Goal: Information Seeking & Learning: Learn about a topic

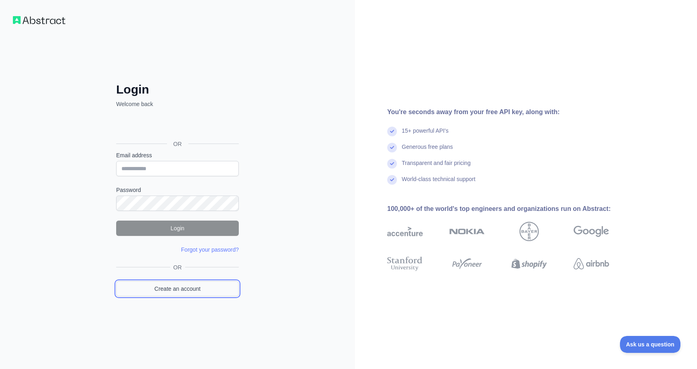
click at [191, 291] on link "Create an account" at bounding box center [177, 288] width 123 height 15
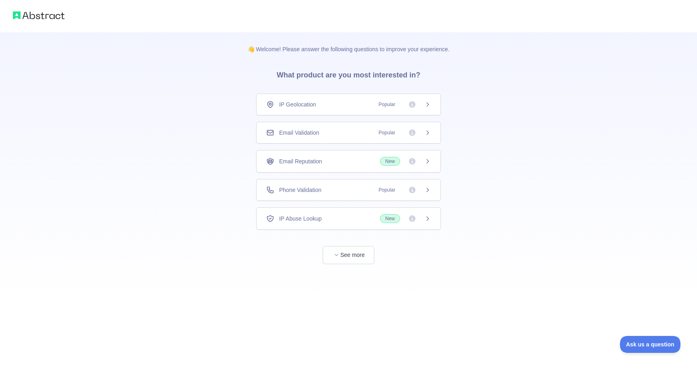
click at [323, 133] on div "Email Validation Popular" at bounding box center [348, 133] width 164 height 8
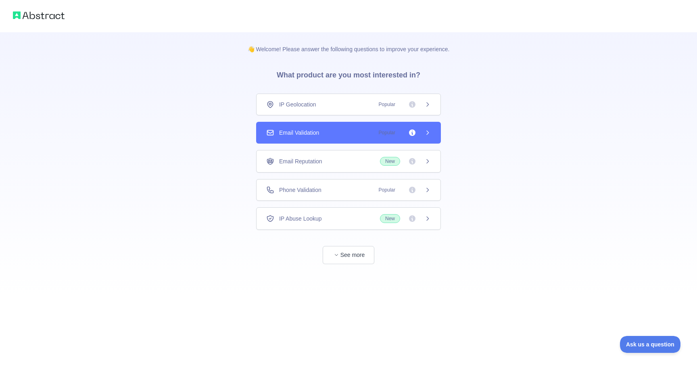
click at [318, 159] on span "Email Reputation" at bounding box center [300, 161] width 43 height 8
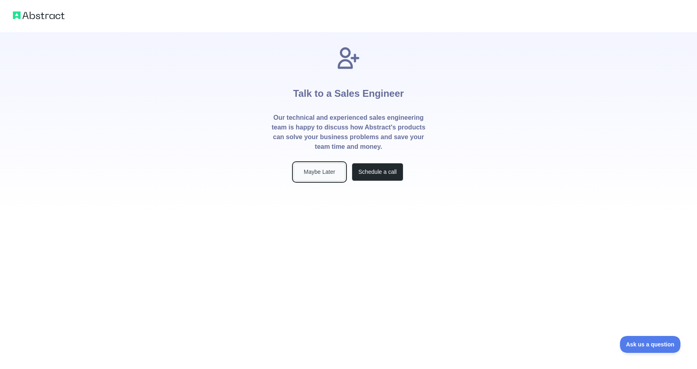
click at [323, 173] on button "Maybe Later" at bounding box center [319, 172] width 52 height 18
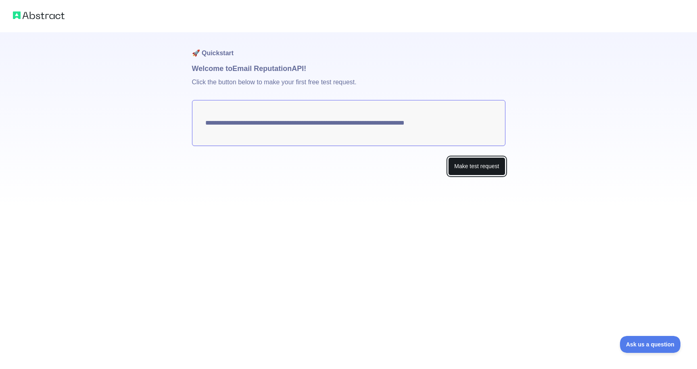
click at [463, 167] on button "Make test request" at bounding box center [476, 166] width 57 height 18
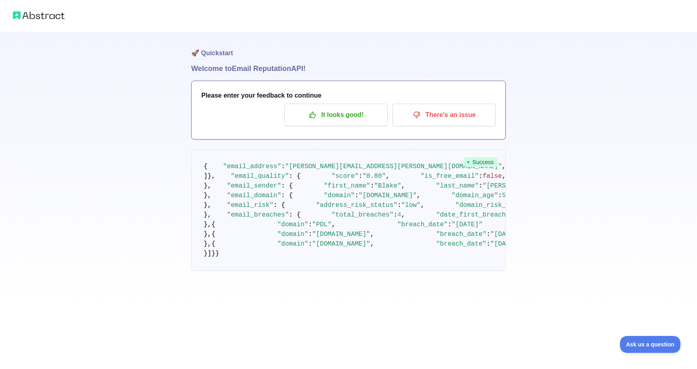
click at [207, 52] on h1 "🚀 Quickstart" at bounding box center [348, 47] width 314 height 31
click at [313, 118] on icon "button" at bounding box center [312, 115] width 6 height 6
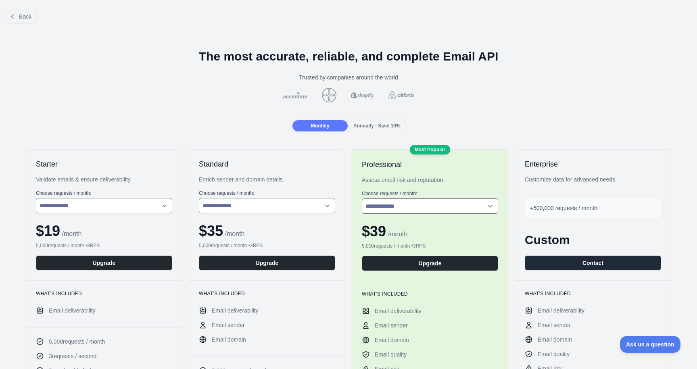
click at [181, 96] on div at bounding box center [348, 95] width 684 height 15
click at [165, 96] on div at bounding box center [348, 95] width 684 height 15
click at [153, 89] on div at bounding box center [348, 95] width 684 height 15
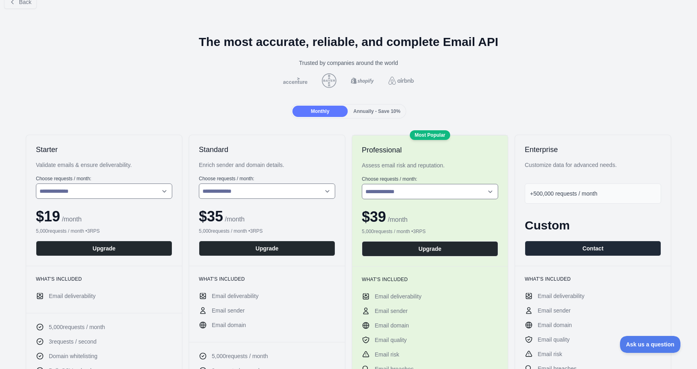
scroll to position [23, 0]
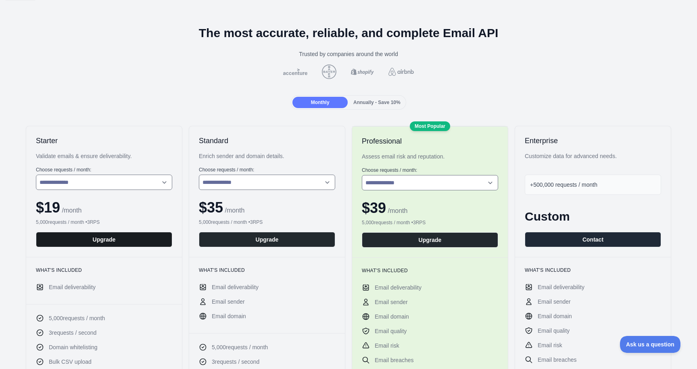
click at [104, 239] on button "Upgrade" at bounding box center [104, 239] width 136 height 15
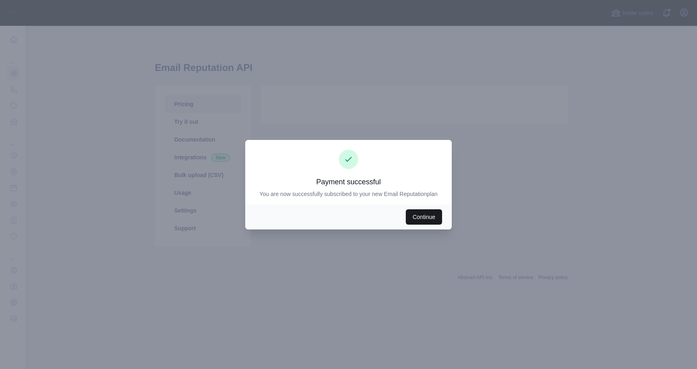
click at [422, 217] on button "Continue" at bounding box center [424, 216] width 36 height 15
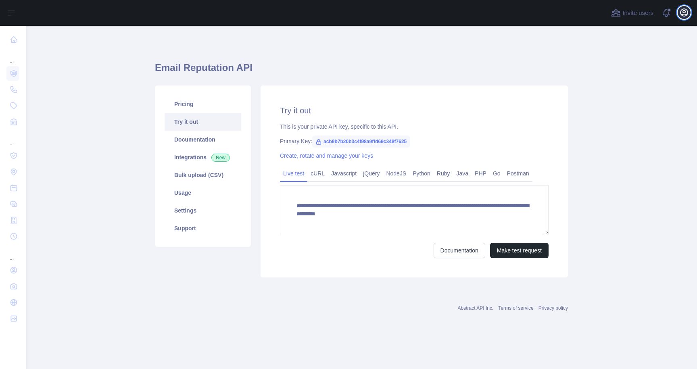
click at [685, 13] on icon "button" at bounding box center [684, 13] width 10 height 10
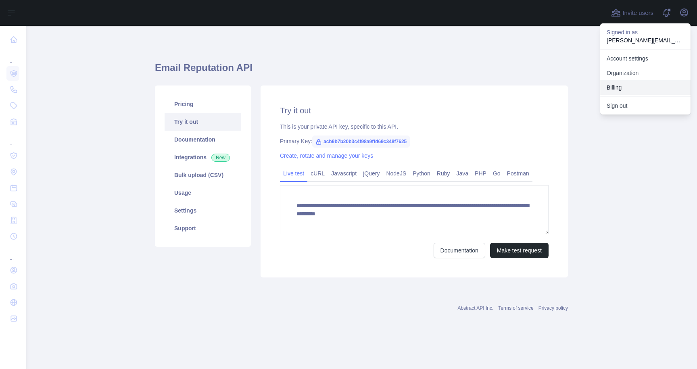
click at [636, 86] on button "Billing" at bounding box center [645, 87] width 90 height 15
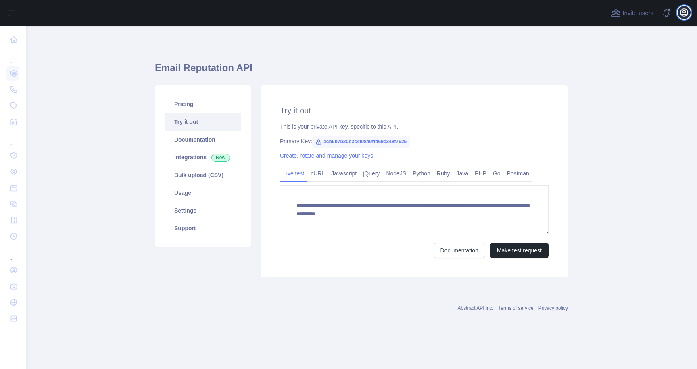
click at [684, 9] on icon "button" at bounding box center [684, 13] width 10 height 10
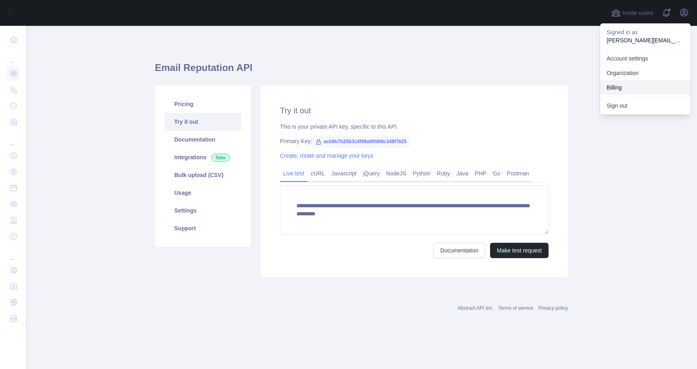
click at [626, 87] on button "Billing" at bounding box center [645, 87] width 90 height 15
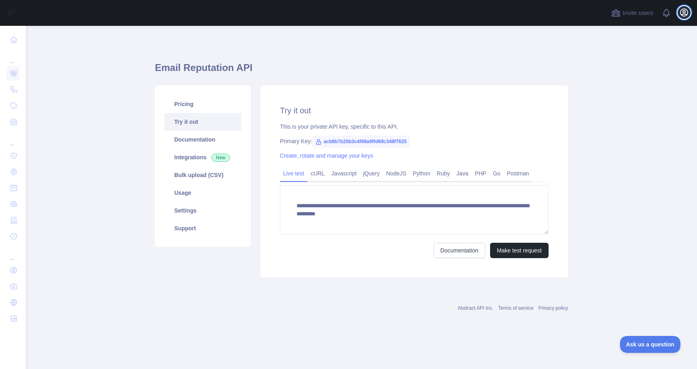
click at [682, 14] on icon "button" at bounding box center [683, 12] width 7 height 7
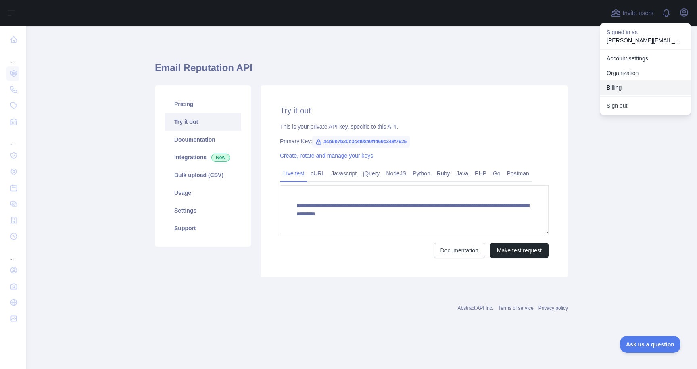
click at [640, 90] on button "Billing" at bounding box center [645, 87] width 90 height 15
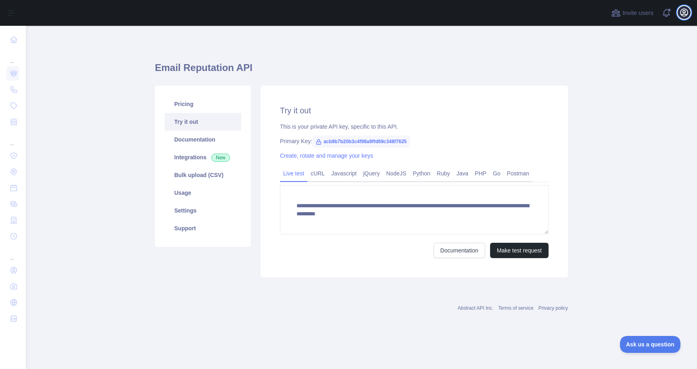
click at [683, 6] on button "Open user menu" at bounding box center [683, 12] width 13 height 13
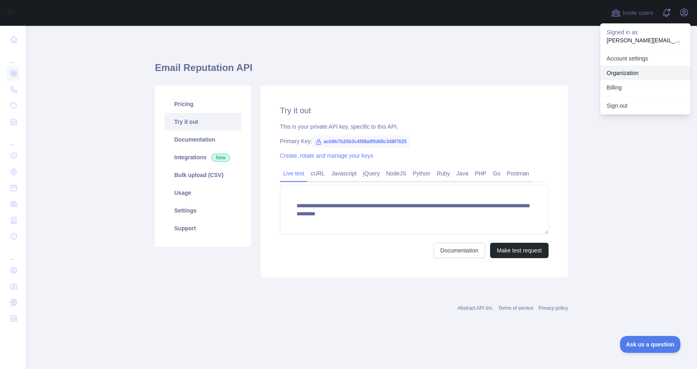
click at [643, 71] on link "Organization" at bounding box center [645, 73] width 90 height 15
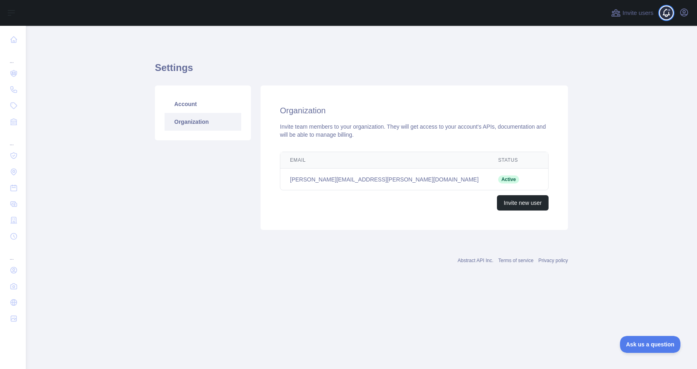
click at [672, 14] on span at bounding box center [669, 13] width 16 height 26
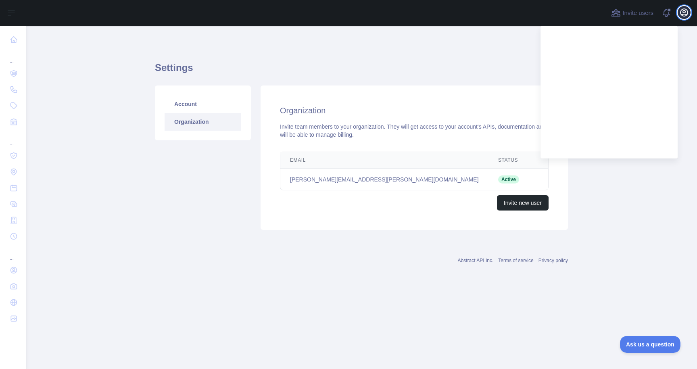
click at [684, 13] on icon "button" at bounding box center [684, 13] width 10 height 10
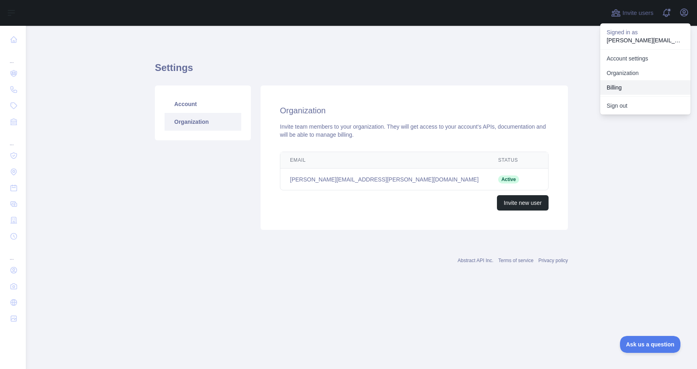
click at [647, 90] on button "Billing" at bounding box center [645, 87] width 90 height 15
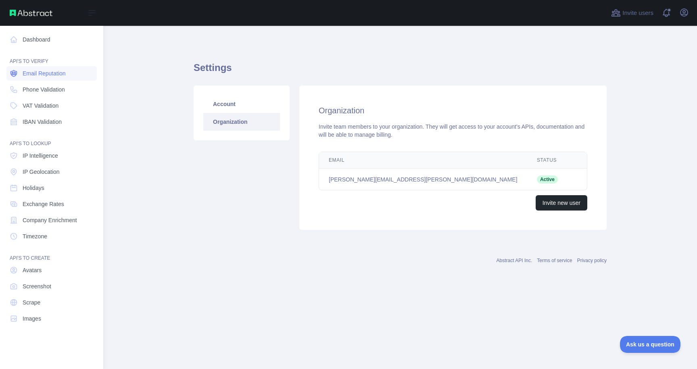
click at [23, 73] on span "Email Reputation" at bounding box center [44, 73] width 43 height 8
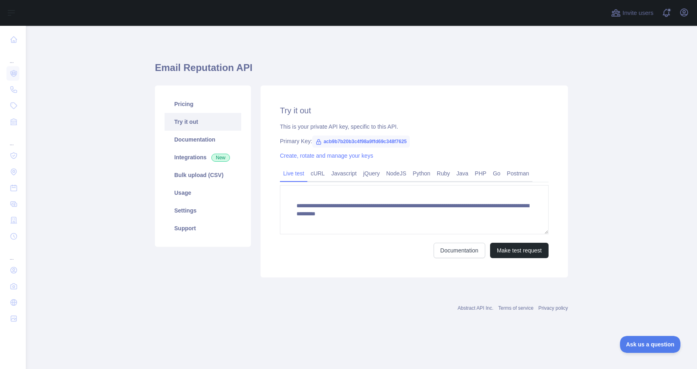
click at [208, 125] on link "Try it out" at bounding box center [202, 122] width 77 height 18
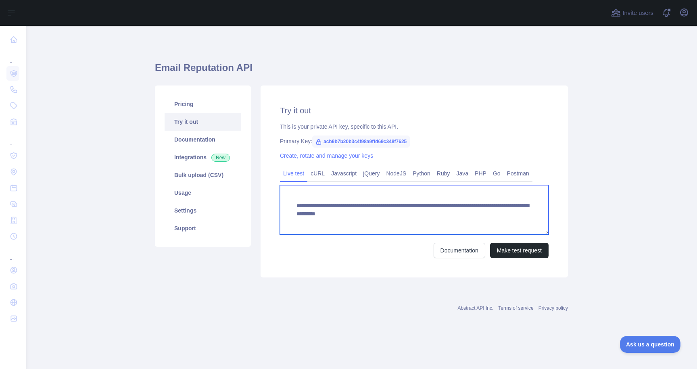
drag, startPoint x: 307, startPoint y: 222, endPoint x: 447, endPoint y: 213, distance: 140.6
click at [447, 213] on textarea "**********" at bounding box center [414, 209] width 268 height 49
paste textarea "**********"
type textarea "**********"
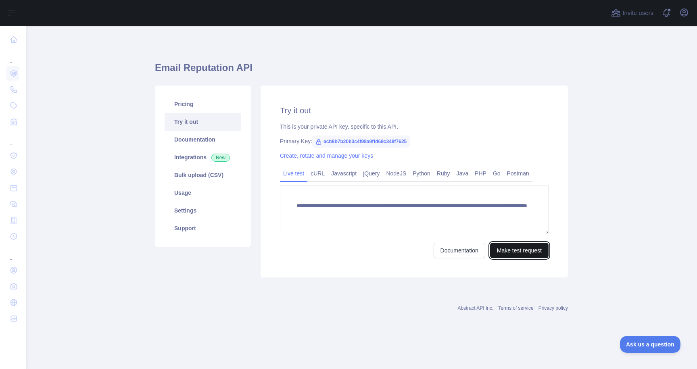
click at [512, 254] on button "Make test request" at bounding box center [519, 250] width 58 height 15
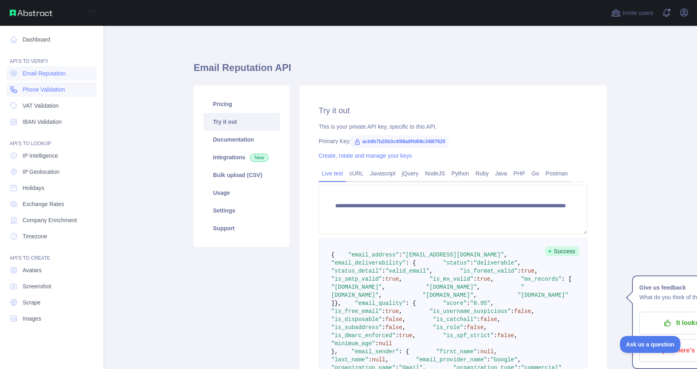
click at [39, 91] on span "Phone Validation" at bounding box center [44, 89] width 42 height 8
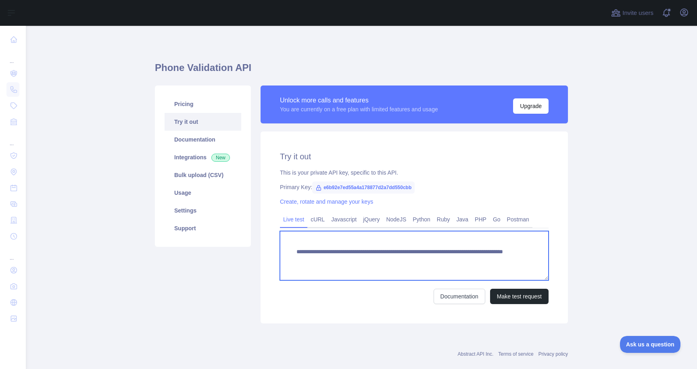
click at [484, 258] on textarea "**********" at bounding box center [414, 255] width 268 height 49
paste textarea "**********"
type textarea "**********"
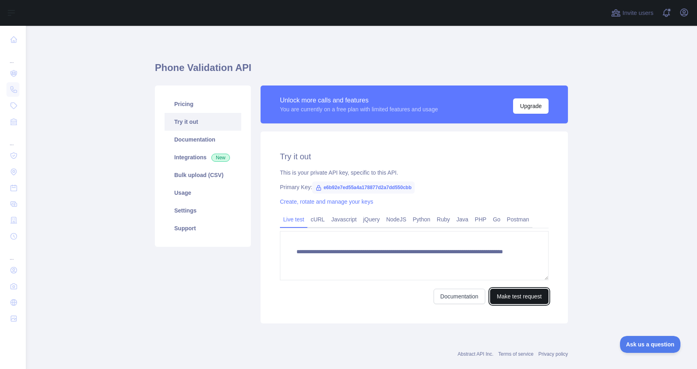
click at [519, 302] on button "Make test request" at bounding box center [519, 296] width 58 height 15
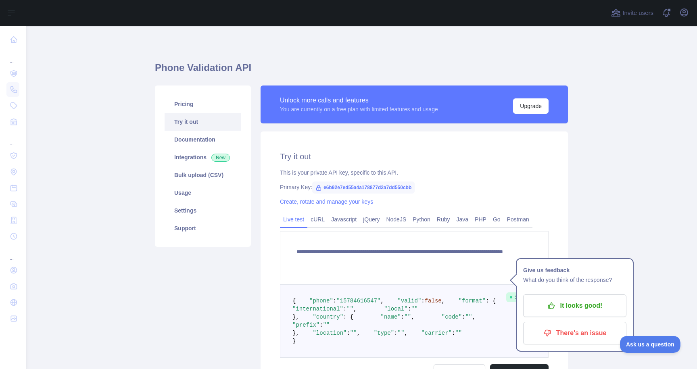
click at [578, 184] on main "**********" at bounding box center [361, 197] width 671 height 343
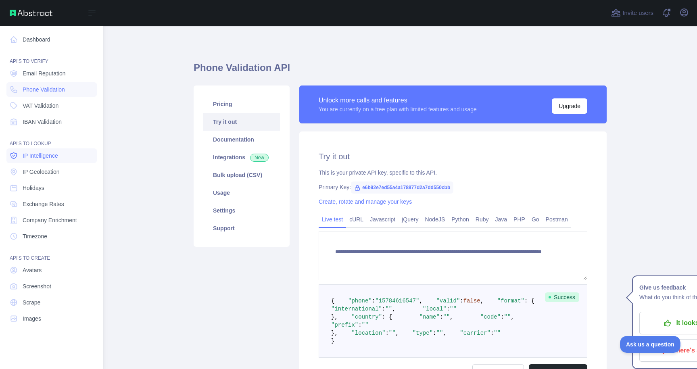
click at [40, 154] on span "IP Intelligence" at bounding box center [40, 156] width 35 height 8
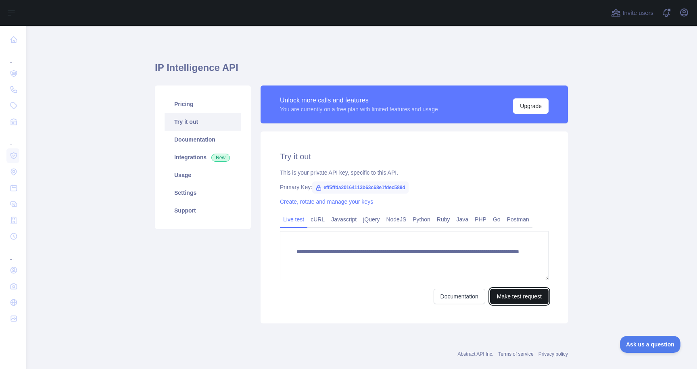
click at [512, 293] on button "Make test request" at bounding box center [519, 296] width 58 height 15
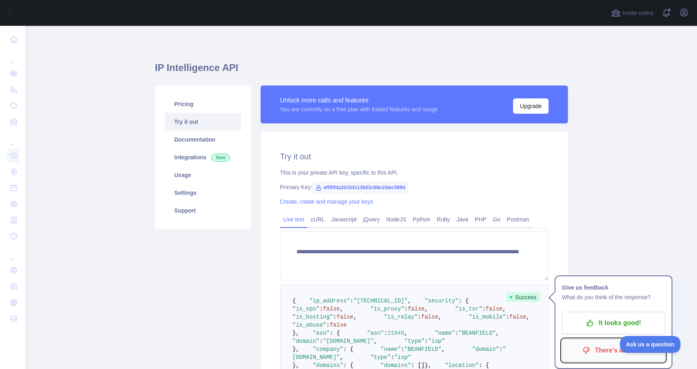
click at [636, 356] on p "There's an issue" at bounding box center [613, 350] width 91 height 14
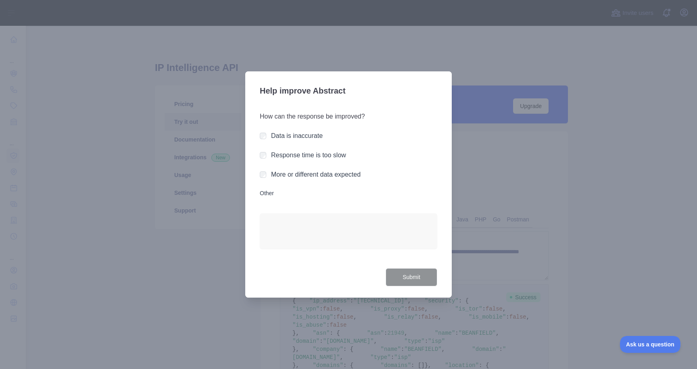
click at [528, 136] on div at bounding box center [348, 184] width 697 height 369
click at [629, 264] on div at bounding box center [348, 184] width 697 height 369
click at [638, 342] on span "Ask us a question" at bounding box center [646, 343] width 60 height 6
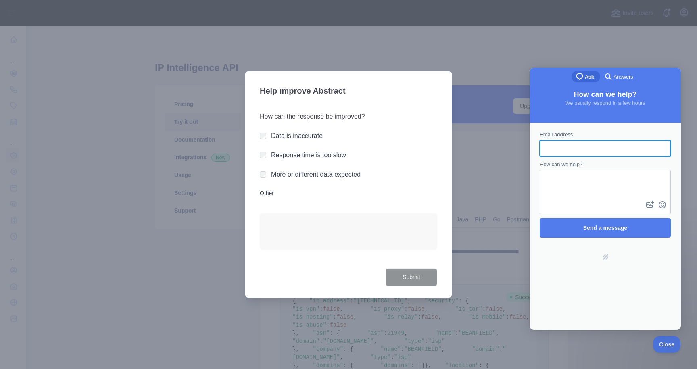
click at [553, 36] on div at bounding box center [348, 184] width 697 height 369
click at [658, 345] on span "Close" at bounding box center [664, 343] width 27 height 6
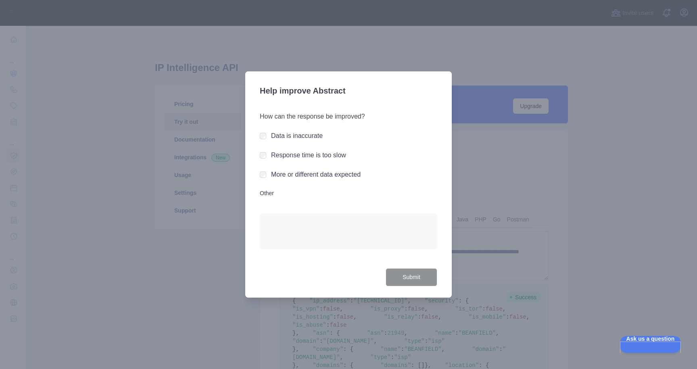
click at [341, 126] on div "How can the response be improved? Data is inaccurate Response time is too slow …" at bounding box center [348, 185] width 177 height 166
click at [279, 67] on div at bounding box center [348, 184] width 697 height 369
click at [635, 184] on div at bounding box center [348, 184] width 697 height 369
click at [682, 15] on div at bounding box center [348, 184] width 697 height 369
click at [7, 12] on div at bounding box center [348, 184] width 697 height 369
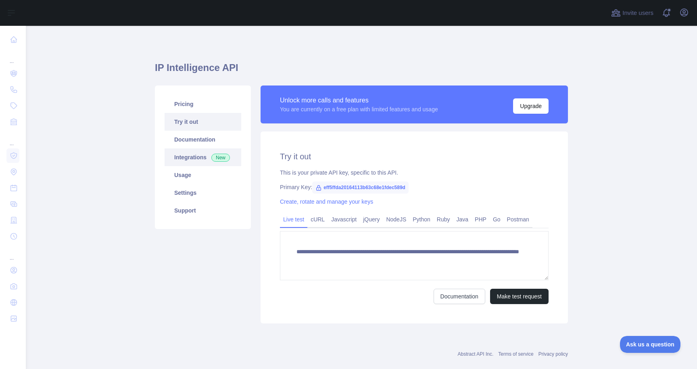
click at [193, 158] on link "Integrations New" at bounding box center [202, 157] width 77 height 18
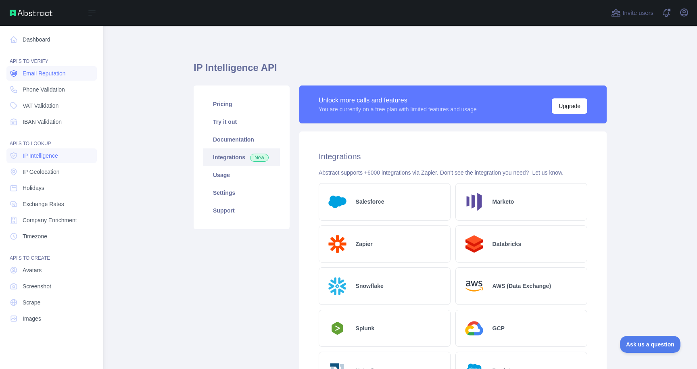
click at [27, 71] on span "Email Reputation" at bounding box center [44, 73] width 43 height 8
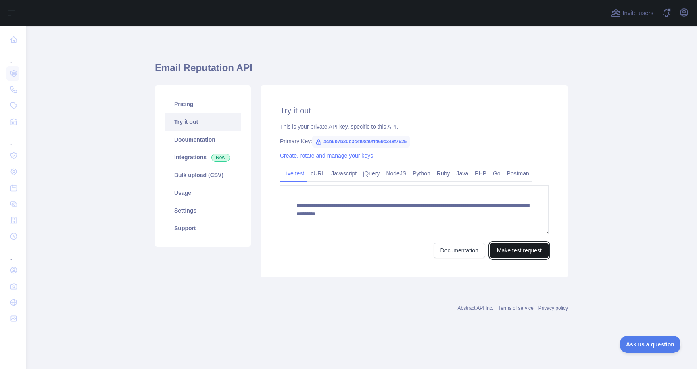
click at [512, 248] on button "Make test request" at bounding box center [519, 250] width 58 height 15
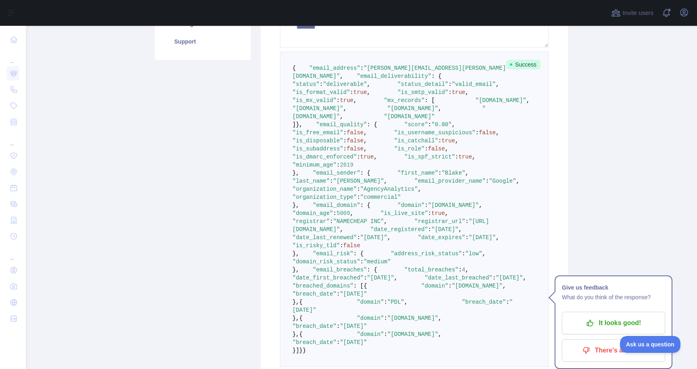
scroll to position [186, 0]
click at [343, 136] on span ""is_free_email"" at bounding box center [317, 133] width 51 height 6
copy span "is_free_email"
click at [343, 144] on span ""is_disposable"" at bounding box center [317, 141] width 51 height 6
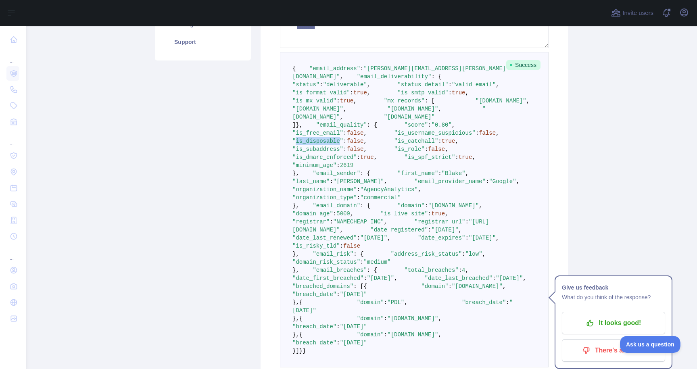
click at [343, 144] on span ""is_disposable"" at bounding box center [317, 141] width 51 height 6
copy span "is_disposable"
drag, startPoint x: 426, startPoint y: 101, endPoint x: 320, endPoint y: 102, distance: 106.0
click at [320, 102] on pre "{ "email_address" : "[PERSON_NAME][EMAIL_ADDRESS][PERSON_NAME][DOMAIN_NAME]" , …" at bounding box center [414, 209] width 268 height 315
copy span ""status_detail" : "valid_email" ,"
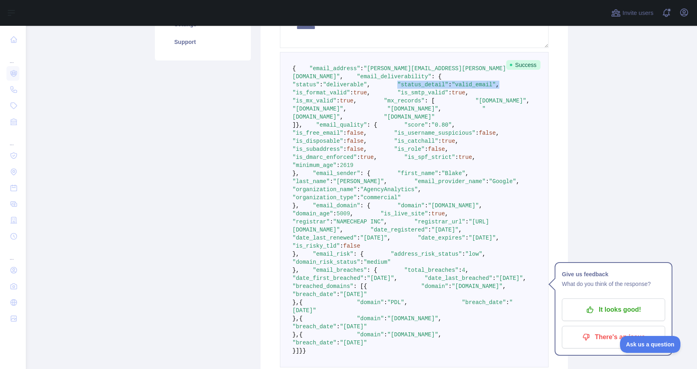
scroll to position [0, 0]
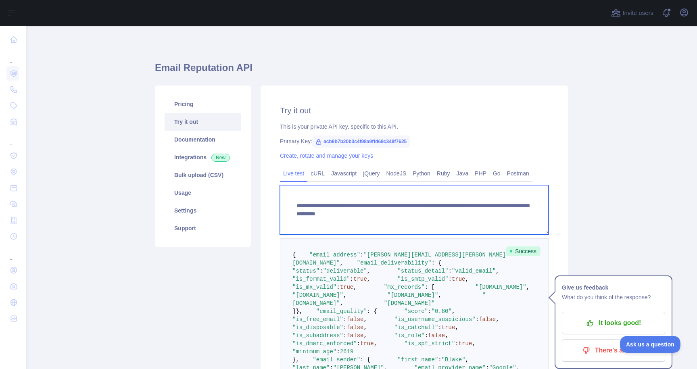
click at [454, 202] on textarea "**********" at bounding box center [414, 209] width 268 height 49
click at [494, 207] on textarea "**********" at bounding box center [414, 209] width 268 height 49
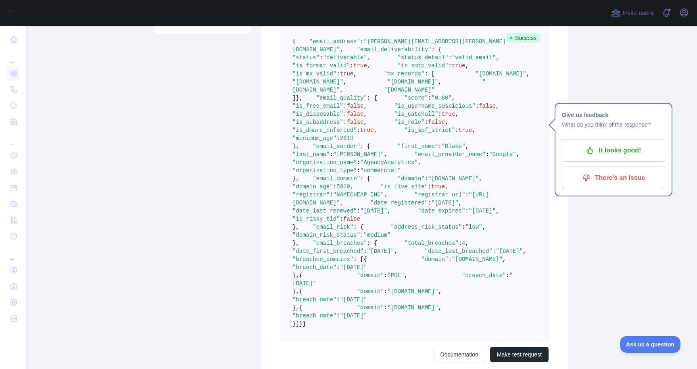
scroll to position [592, 0]
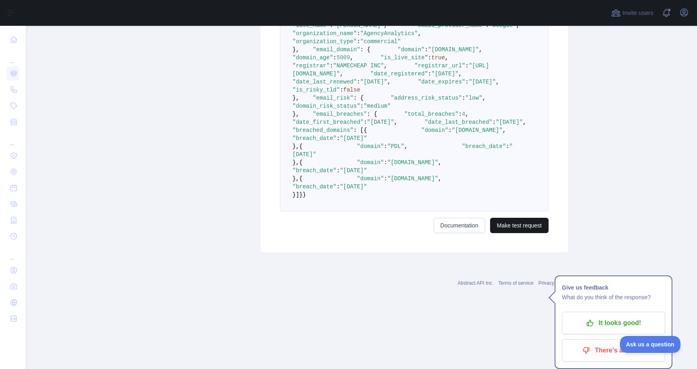
type textarea "**********"
click at [515, 233] on button "Make test request" at bounding box center [519, 225] width 58 height 15
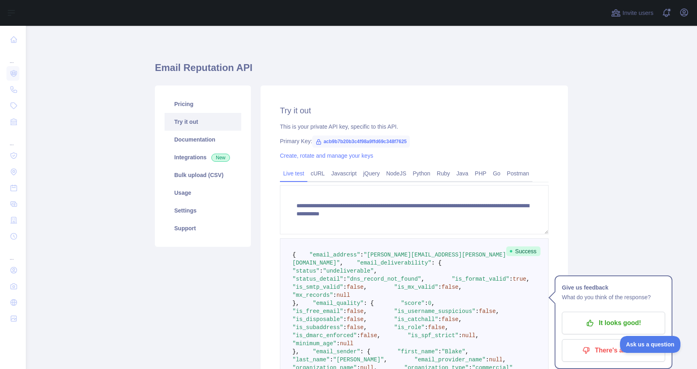
scroll to position [16, 0]
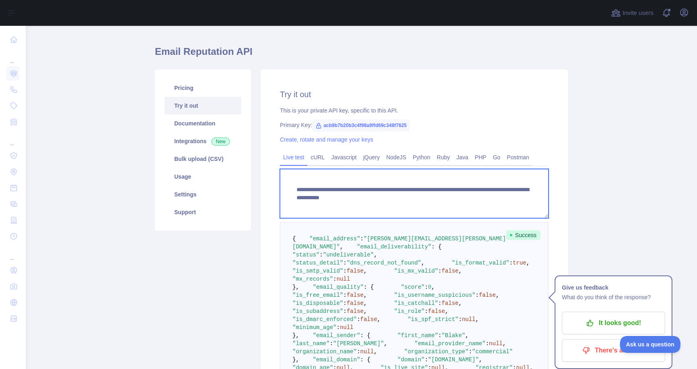
drag, startPoint x: 320, startPoint y: 202, endPoint x: 277, endPoint y: 174, distance: 51.8
click at [277, 174] on div "**********" at bounding box center [413, 279] width 307 height 420
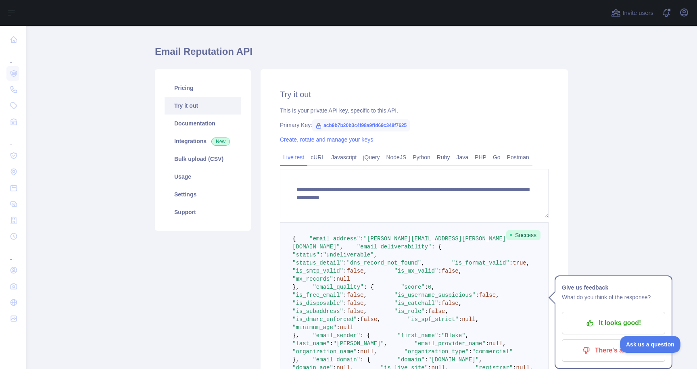
click at [588, 232] on main "**********" at bounding box center [361, 197] width 671 height 343
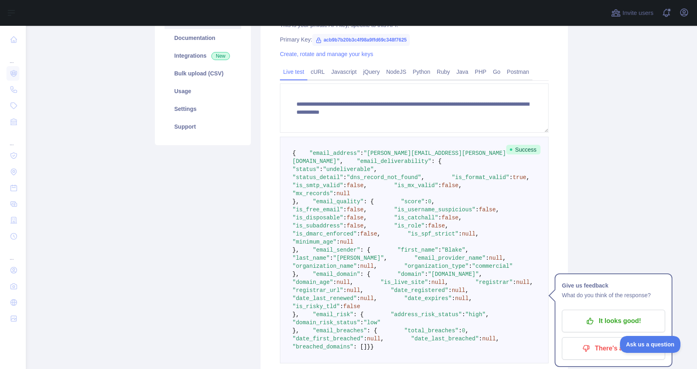
scroll to position [102, 0]
click at [364, 164] on span ""email_deliverability"" at bounding box center [394, 161] width 75 height 6
copy span "email_deliverability"
click at [336, 229] on pre "{ "email_address" : "[PERSON_NAME][EMAIL_ADDRESS][PERSON_NAME][DOMAIN_NAME]" , …" at bounding box center [414, 249] width 268 height 227
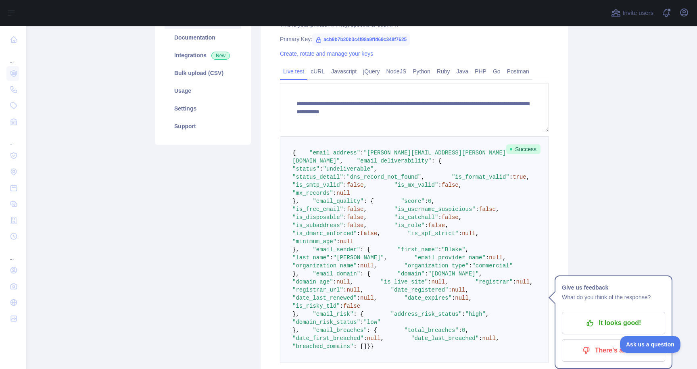
click at [336, 204] on span ""email_quality"" at bounding box center [337, 201] width 51 height 6
copy span "email_quality"
click at [479, 363] on pre "{ "email_address" : "[PERSON_NAME][EMAIL_ADDRESS][PERSON_NAME][DOMAIN_NAME]" , …" at bounding box center [414, 249] width 268 height 227
click at [324, 221] on span ""is_disposable"" at bounding box center [317, 217] width 51 height 6
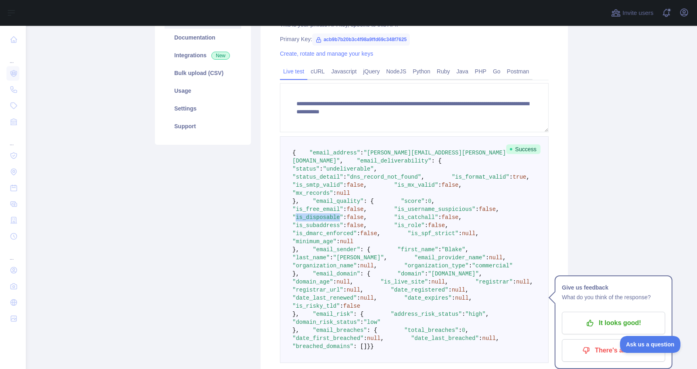
click at [324, 221] on span ""is_disposable"" at bounding box center [317, 217] width 51 height 6
click at [343, 212] on span ""is_free_email"" at bounding box center [317, 209] width 51 height 6
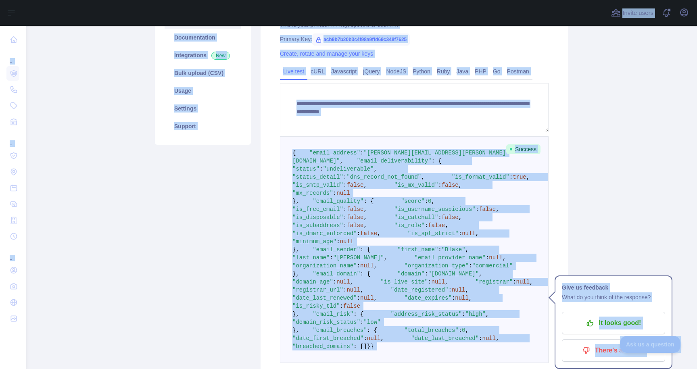
click at [343, 212] on span ""is_free_email"" at bounding box center [317, 209] width 51 height 6
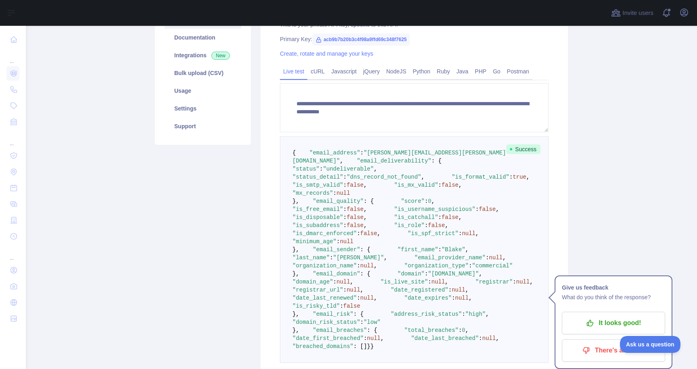
click at [287, 150] on pre "{ "email_address" : "[PERSON_NAME][EMAIL_ADDRESS][PERSON_NAME][DOMAIN_NAME]" , …" at bounding box center [414, 249] width 268 height 227
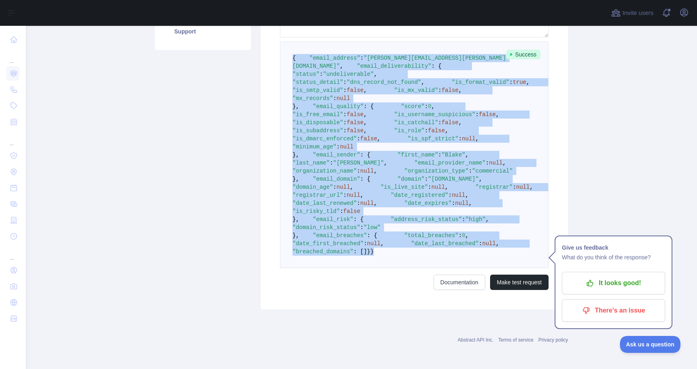
click at [301, 250] on pre "{ "email_address" : "[PERSON_NAME][EMAIL_ADDRESS][PERSON_NAME][DOMAIN_NAME]" , …" at bounding box center [414, 155] width 268 height 227
copy code "{ "email_address" : "[PERSON_NAME][EMAIL_ADDRESS][PERSON_NAME][DOMAIN_NAME]" , …"
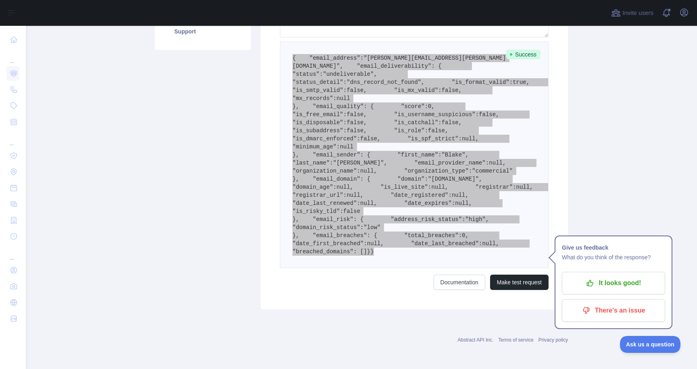
scroll to position [0, 0]
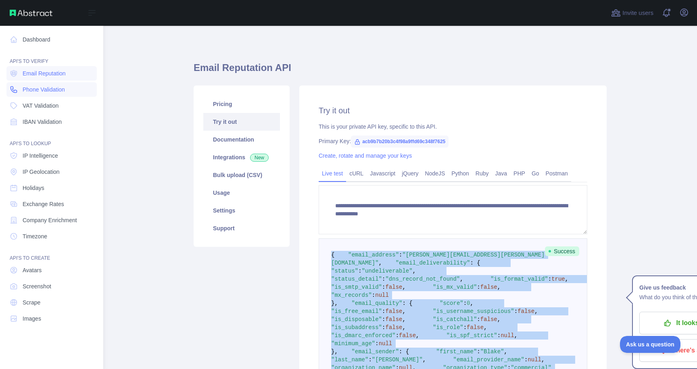
click at [51, 88] on span "Phone Validation" at bounding box center [44, 89] width 42 height 8
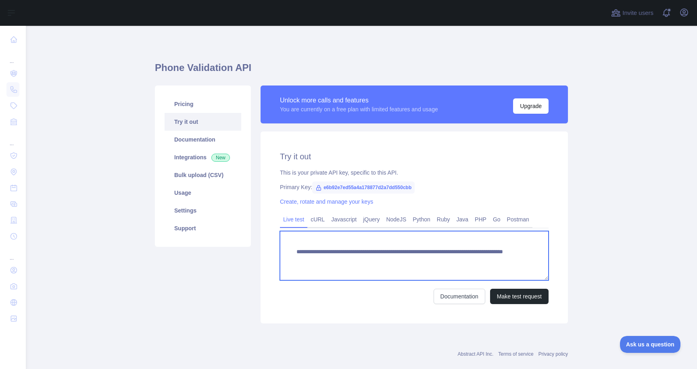
click at [407, 256] on textarea "**********" at bounding box center [414, 255] width 268 height 49
